Goal: Information Seeking & Learning: Learn about a topic

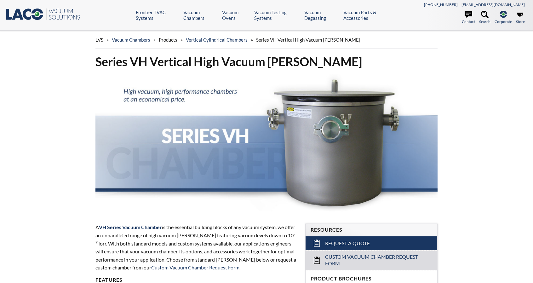
select select "Language Translate Widget"
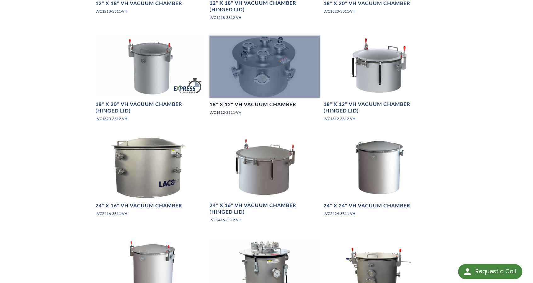
scroll to position [630, 0]
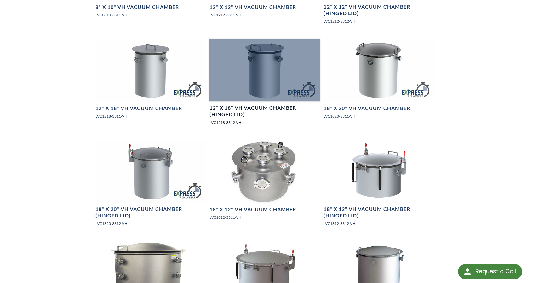
click at [285, 73] on div at bounding box center [264, 70] width 110 height 62
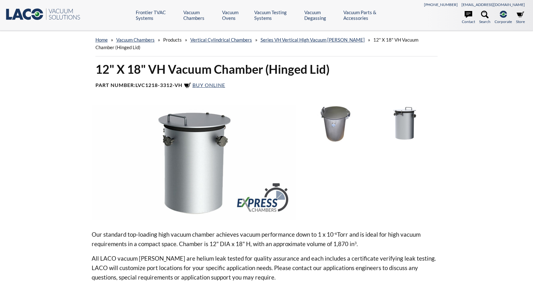
select select "Language Translate Widget"
click at [329, 115] on img at bounding box center [334, 123] width 67 height 37
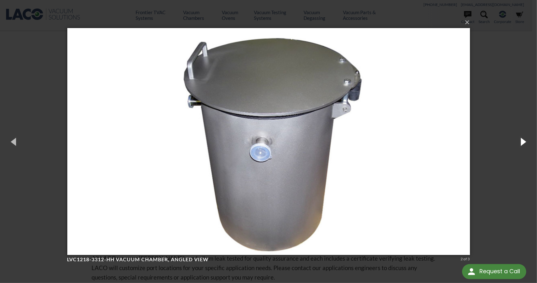
click at [521, 137] on button "button" at bounding box center [523, 141] width 28 height 35
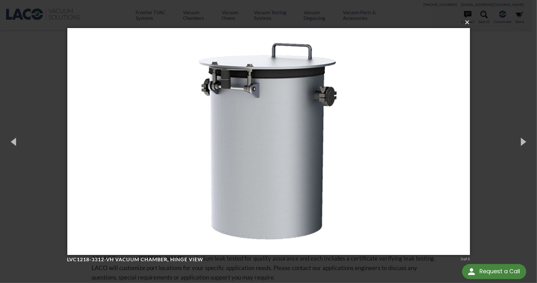
click at [465, 23] on button "×" at bounding box center [270, 22] width 403 height 14
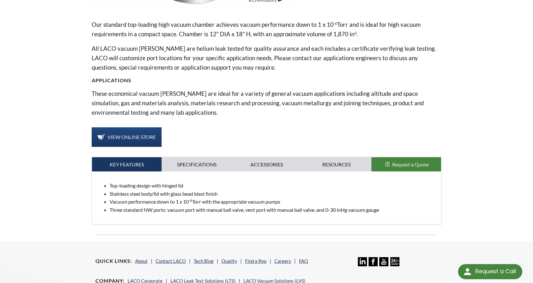
scroll to position [315, 0]
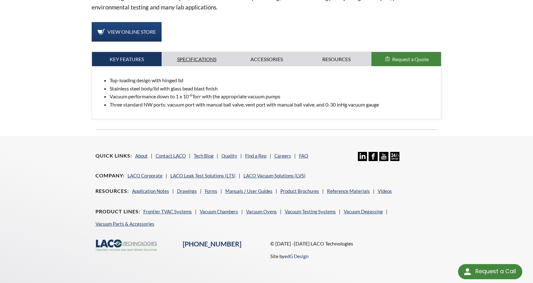
click at [206, 62] on link "Specifications" at bounding box center [197, 59] width 70 height 14
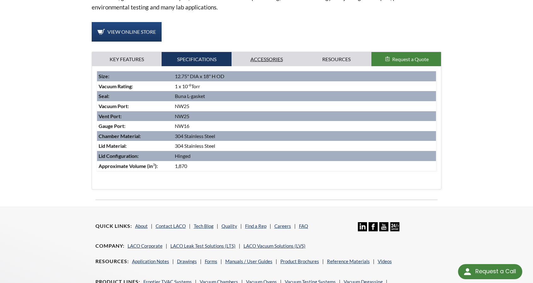
click at [277, 58] on link "Accessories" at bounding box center [266, 59] width 70 height 14
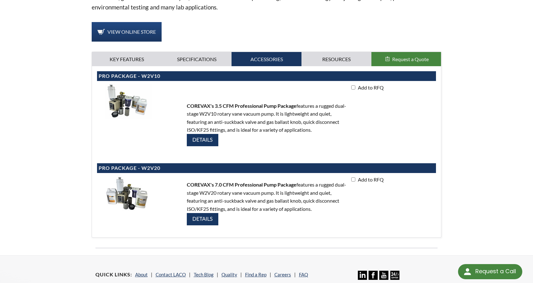
click at [211, 68] on div "Top-loading design with hinged lid Stainless steel body/lid with glass bead bla…" at bounding box center [266, 151] width 349 height 171
click at [206, 61] on link "Specifications" at bounding box center [197, 59] width 70 height 14
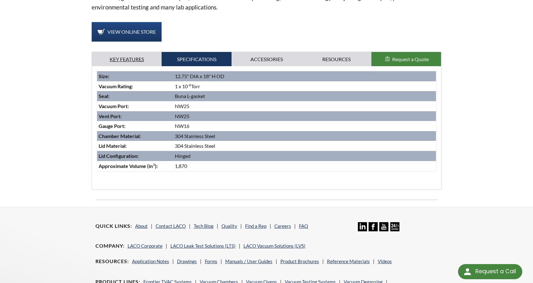
click at [128, 61] on link "Key Features" at bounding box center [127, 59] width 70 height 14
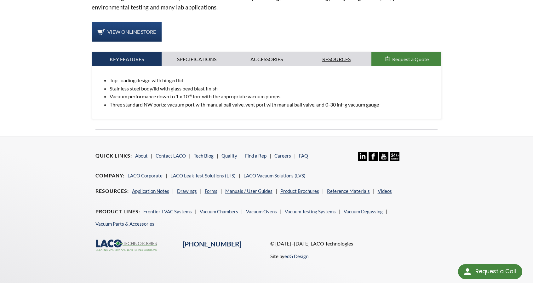
click at [329, 54] on link "Resources" at bounding box center [336, 59] width 70 height 14
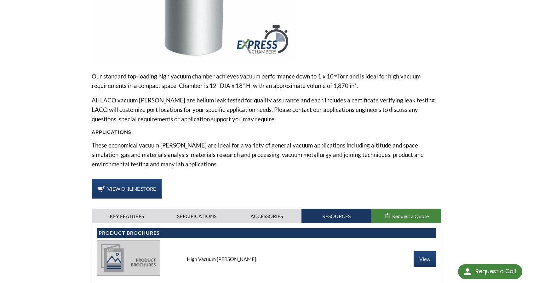
scroll to position [29, 0]
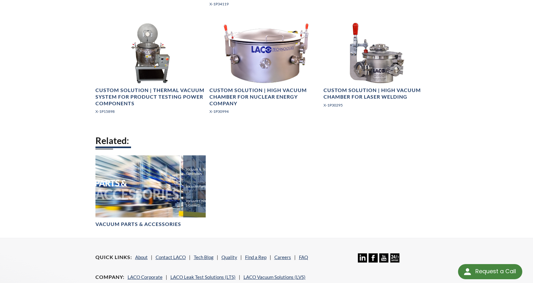
scroll to position [1169, 0]
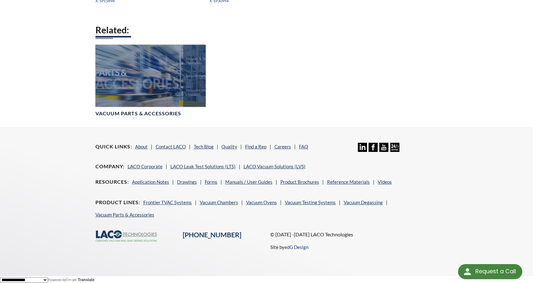
click at [153, 99] on div at bounding box center [150, 76] width 110 height 62
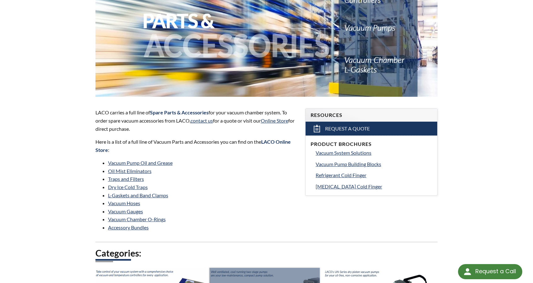
scroll to position [105, 0]
